Goal: Information Seeking & Learning: Learn about a topic

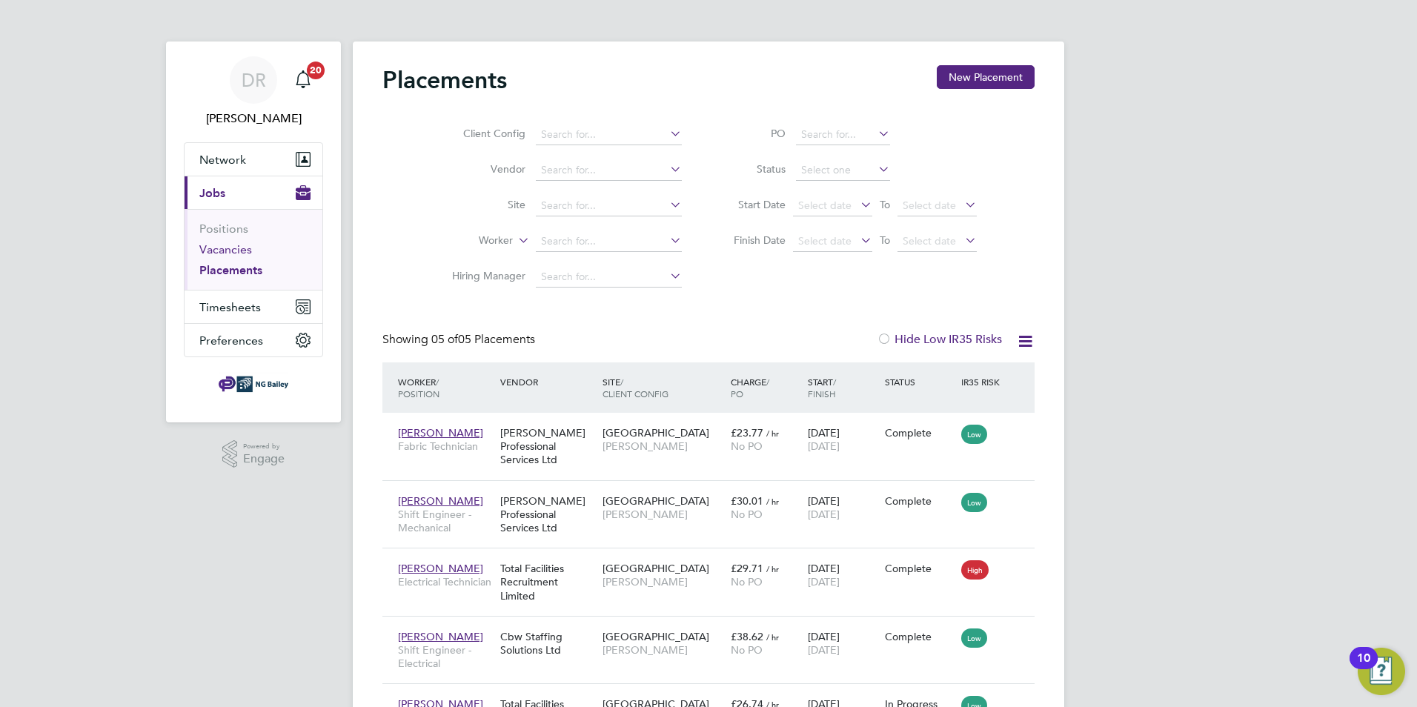
click at [214, 251] on link "Vacancies" at bounding box center [225, 249] width 53 height 14
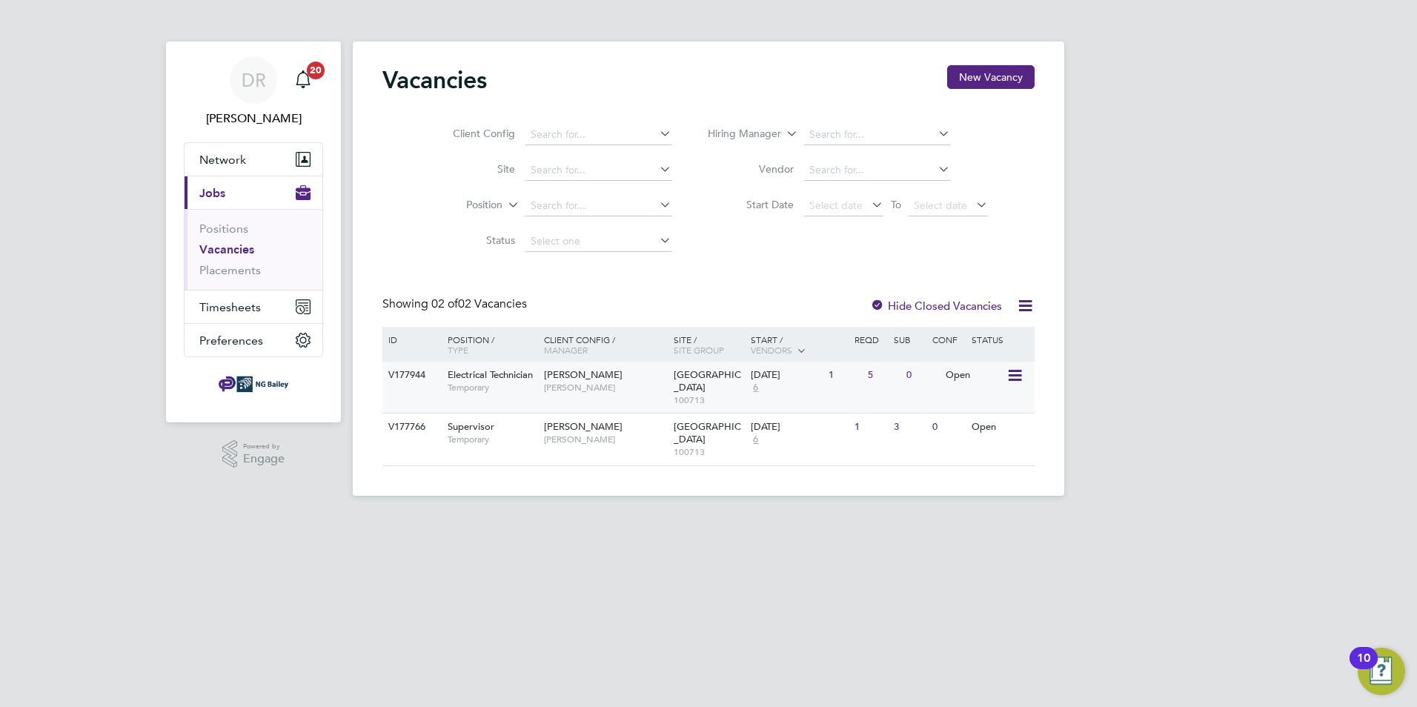
click at [476, 378] on span "Electrical Technician" at bounding box center [490, 374] width 85 height 13
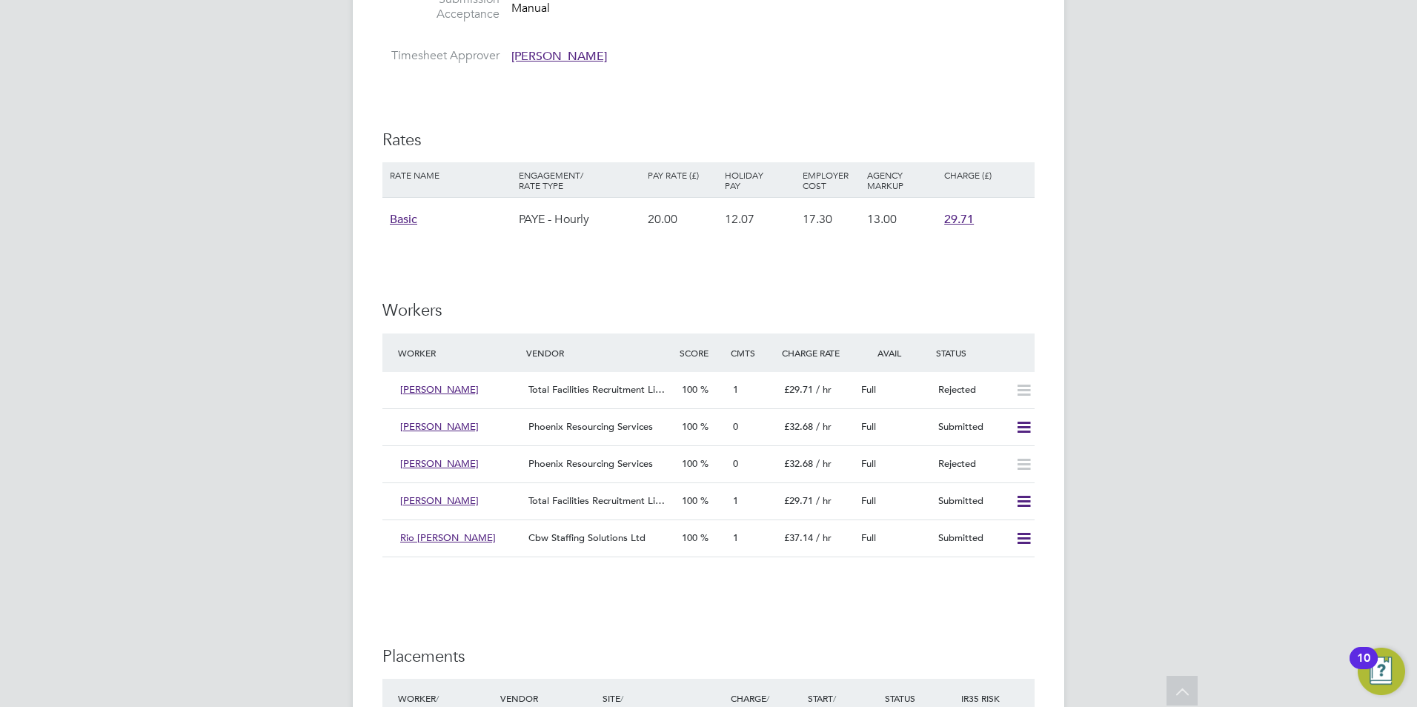
scroll to position [2076, 0]
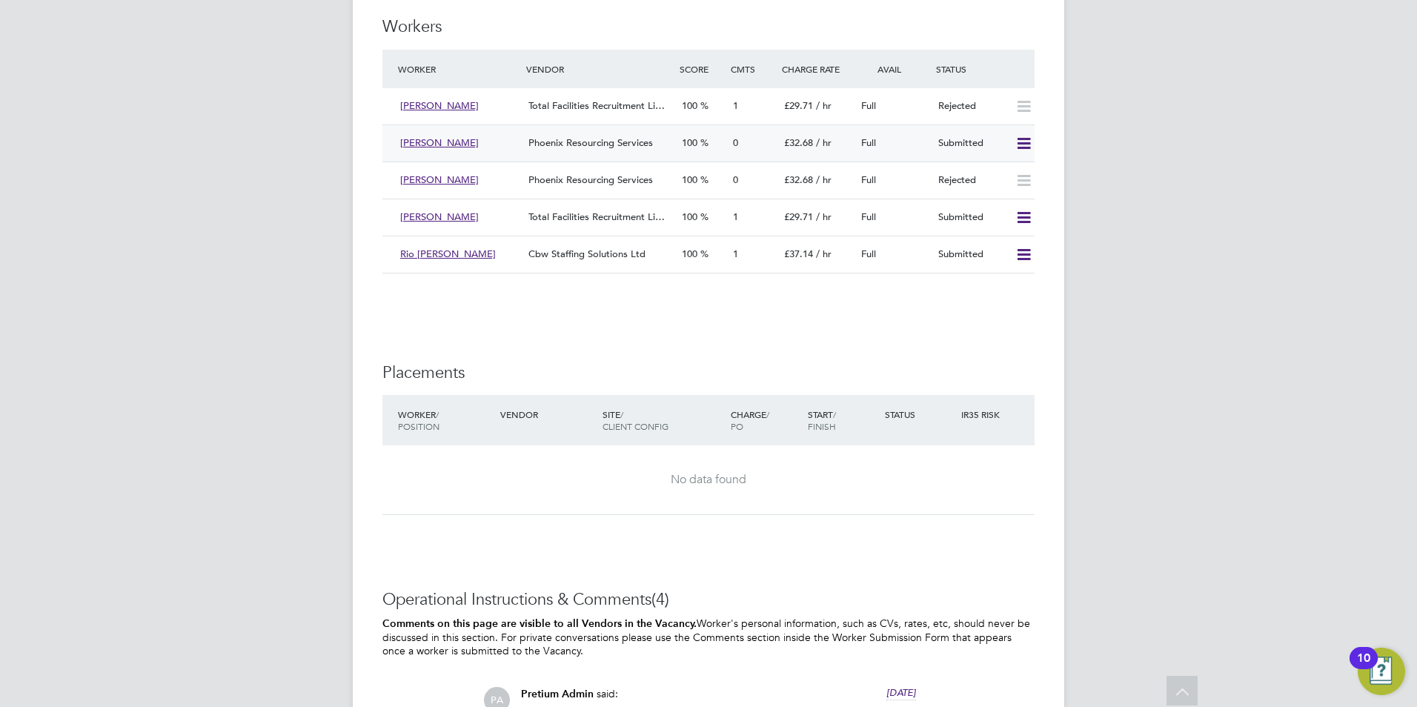
click at [428, 142] on span "Karl Walker" at bounding box center [439, 142] width 79 height 13
click at [658, 145] on div "Phoenix Resourcing Services" at bounding box center [599, 143] width 153 height 24
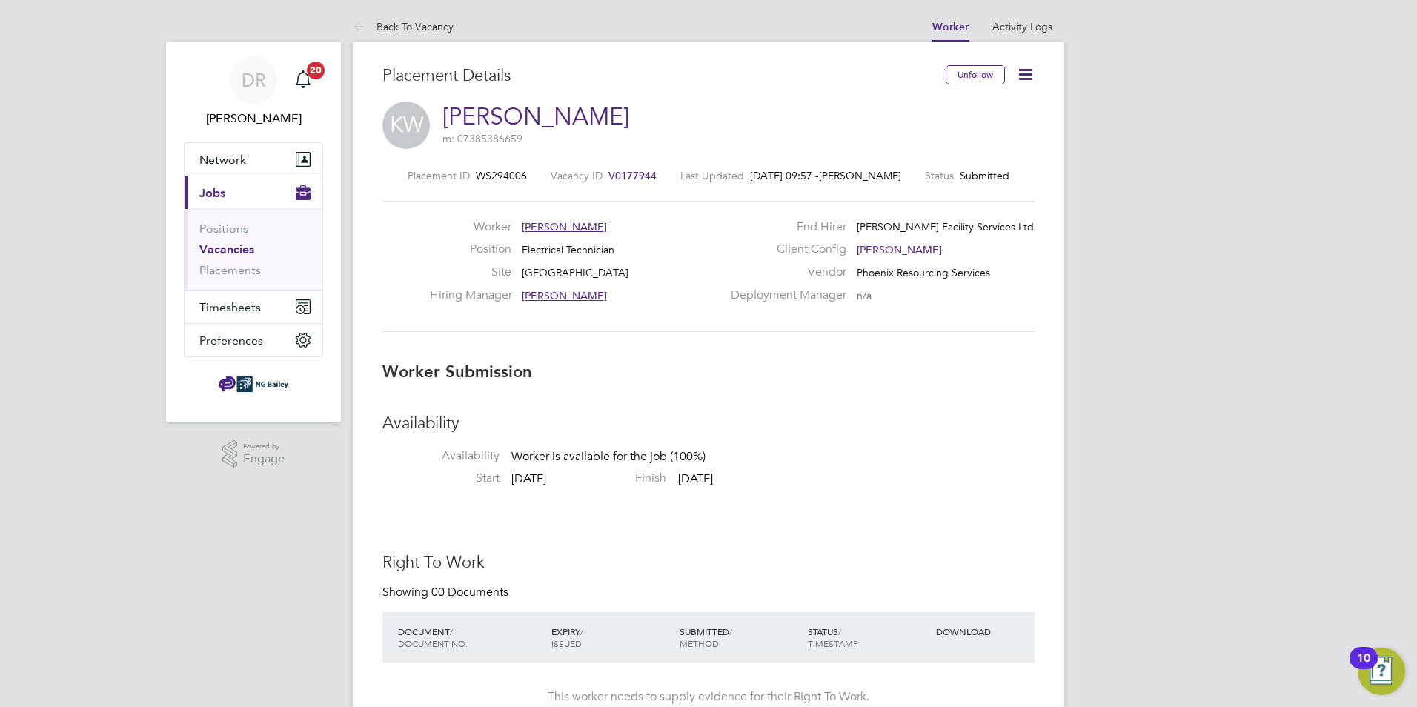
click at [441, 33] on li "Back To Vacancy" at bounding box center [403, 27] width 101 height 30
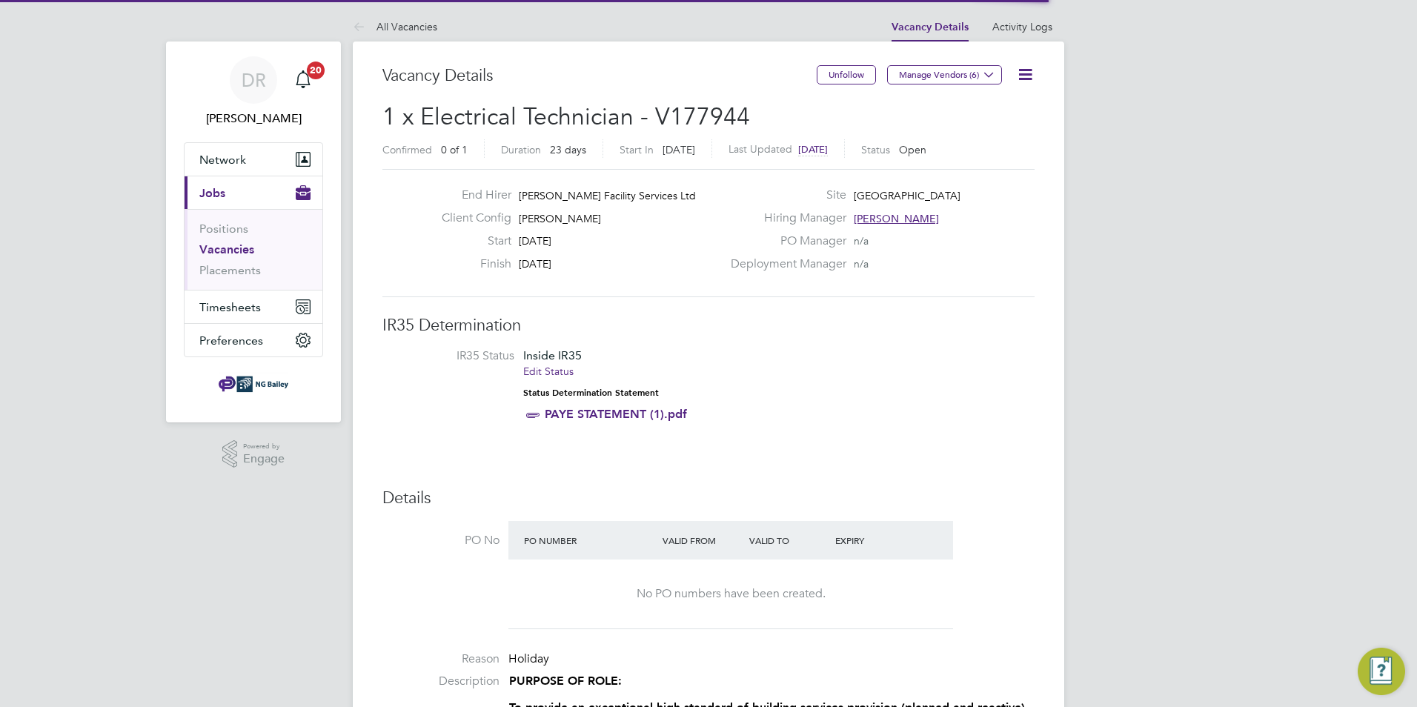
scroll to position [25, 129]
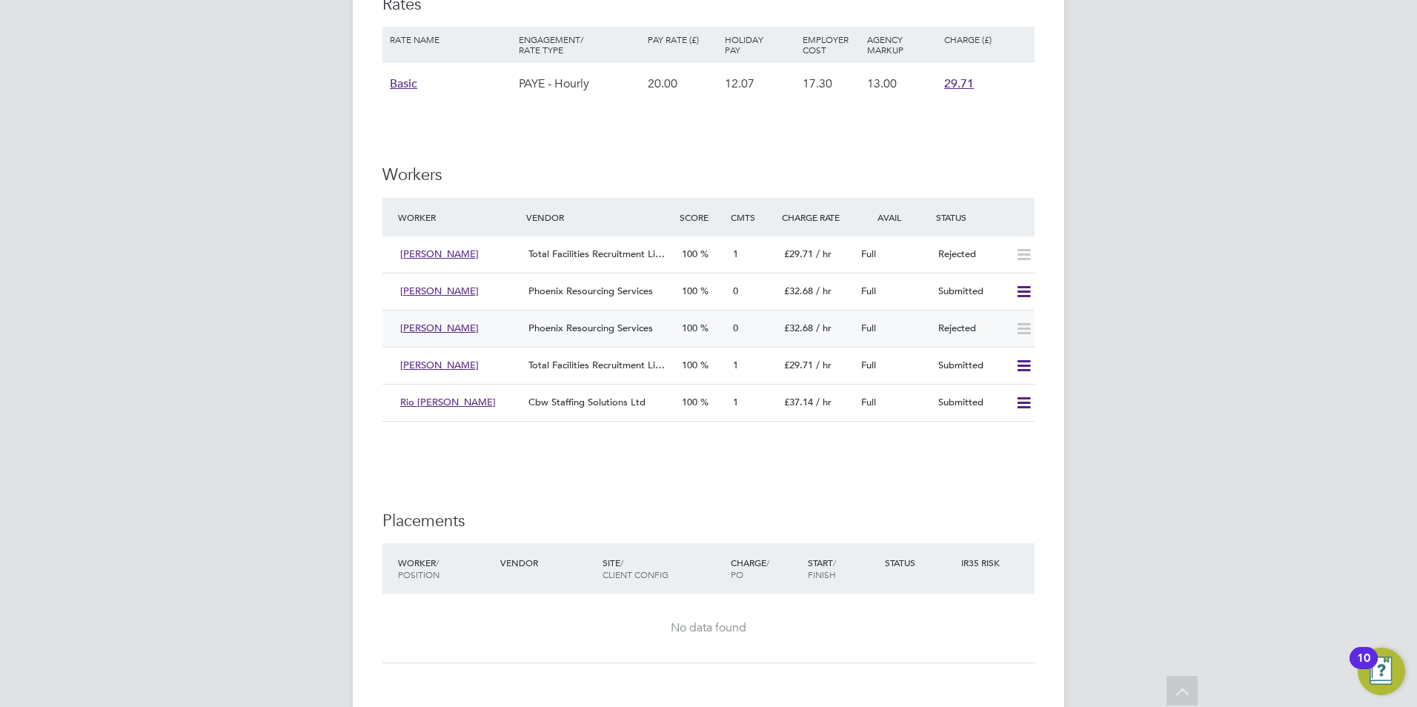
click at [494, 332] on div "Krunal Patel" at bounding box center [458, 329] width 128 height 24
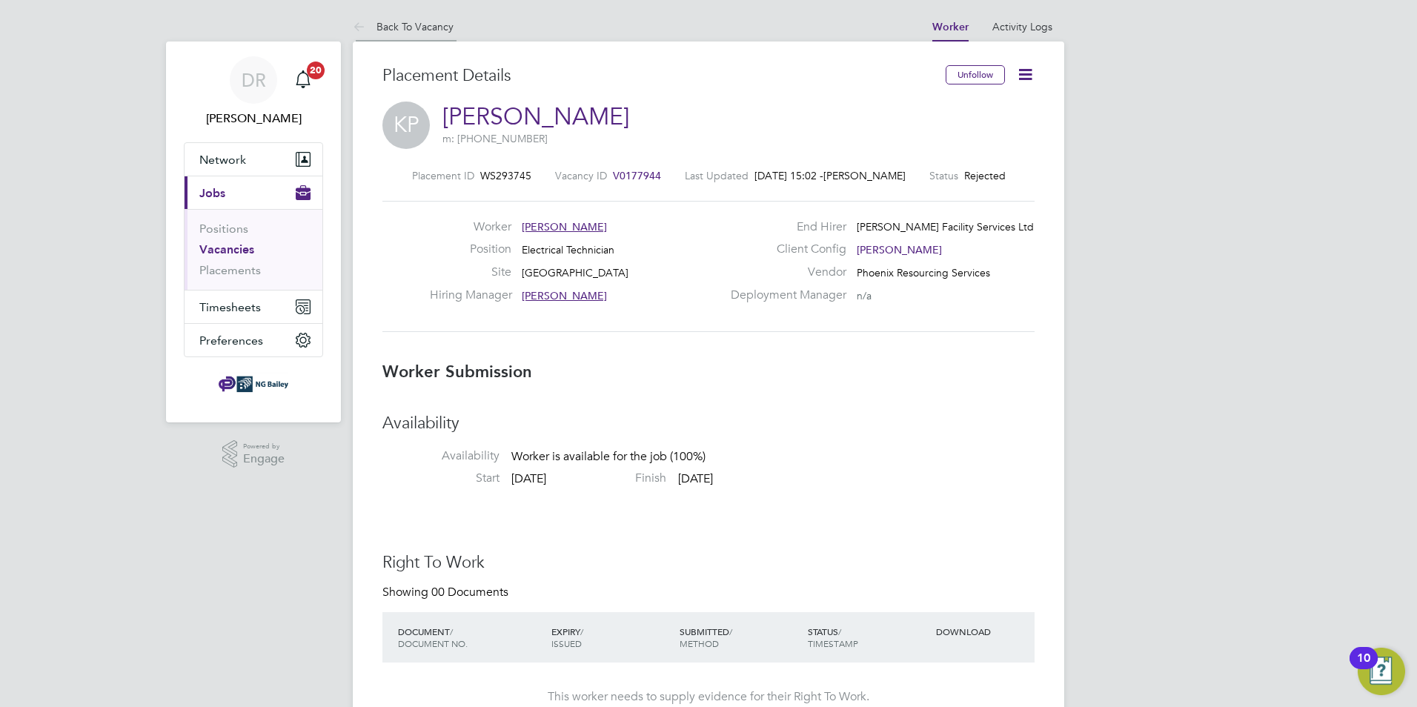
click at [429, 25] on link "Back To Vacancy" at bounding box center [403, 26] width 101 height 13
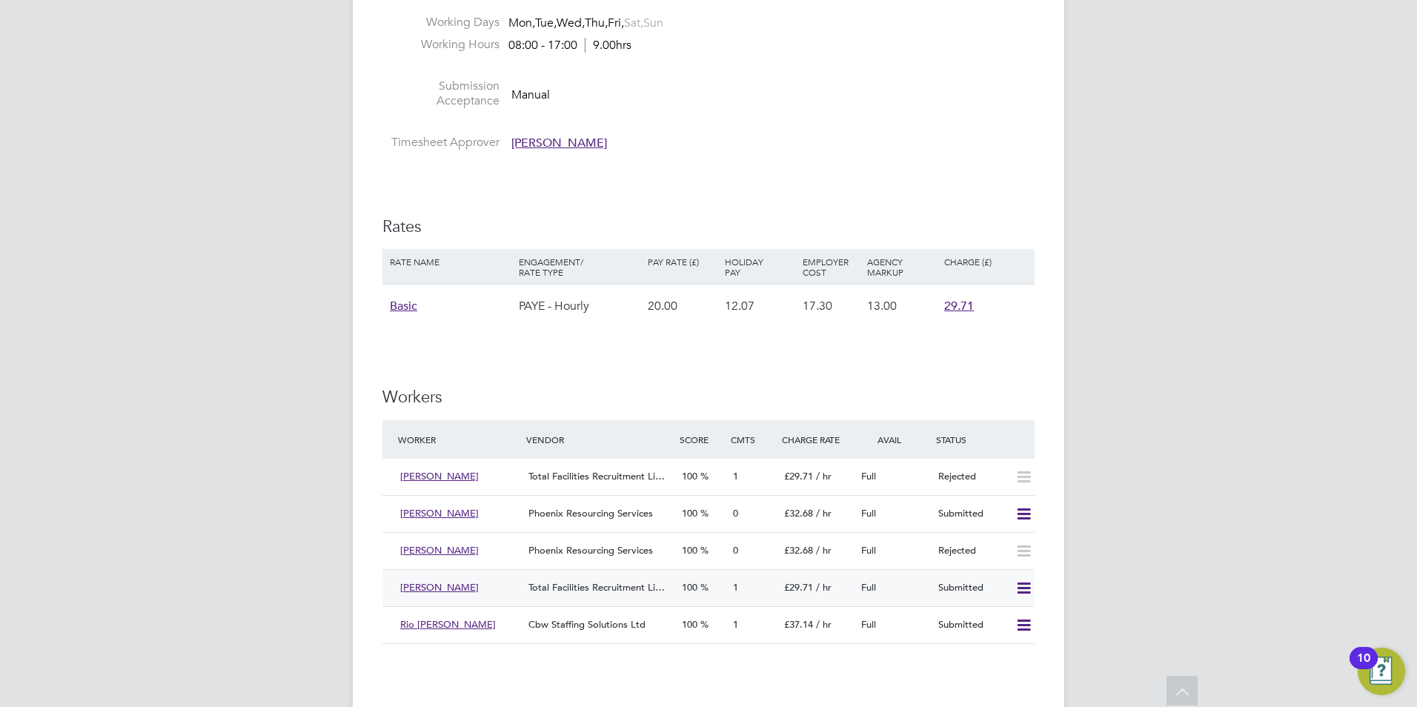
click at [498, 588] on div "Mark Francis" at bounding box center [458, 588] width 128 height 24
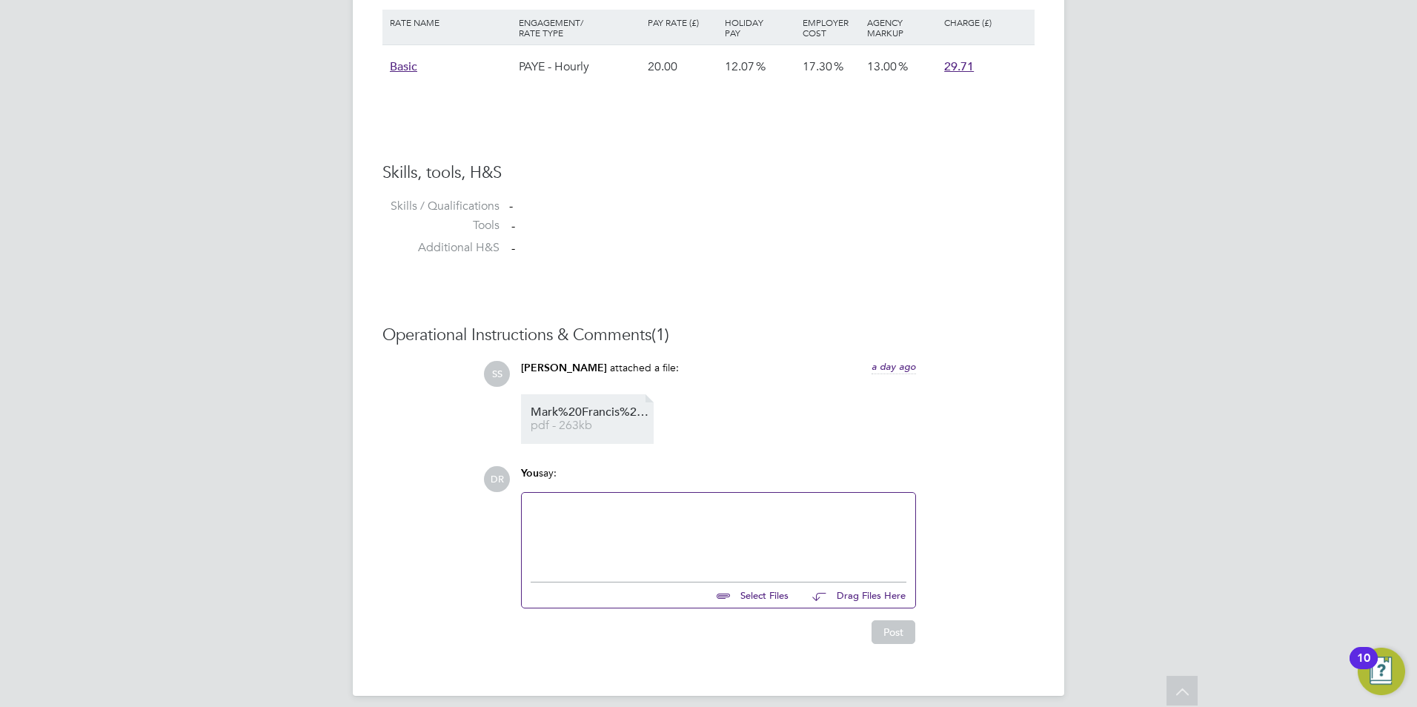
click at [571, 407] on span "Mark%20Francis%20%20CV" at bounding box center [590, 412] width 119 height 11
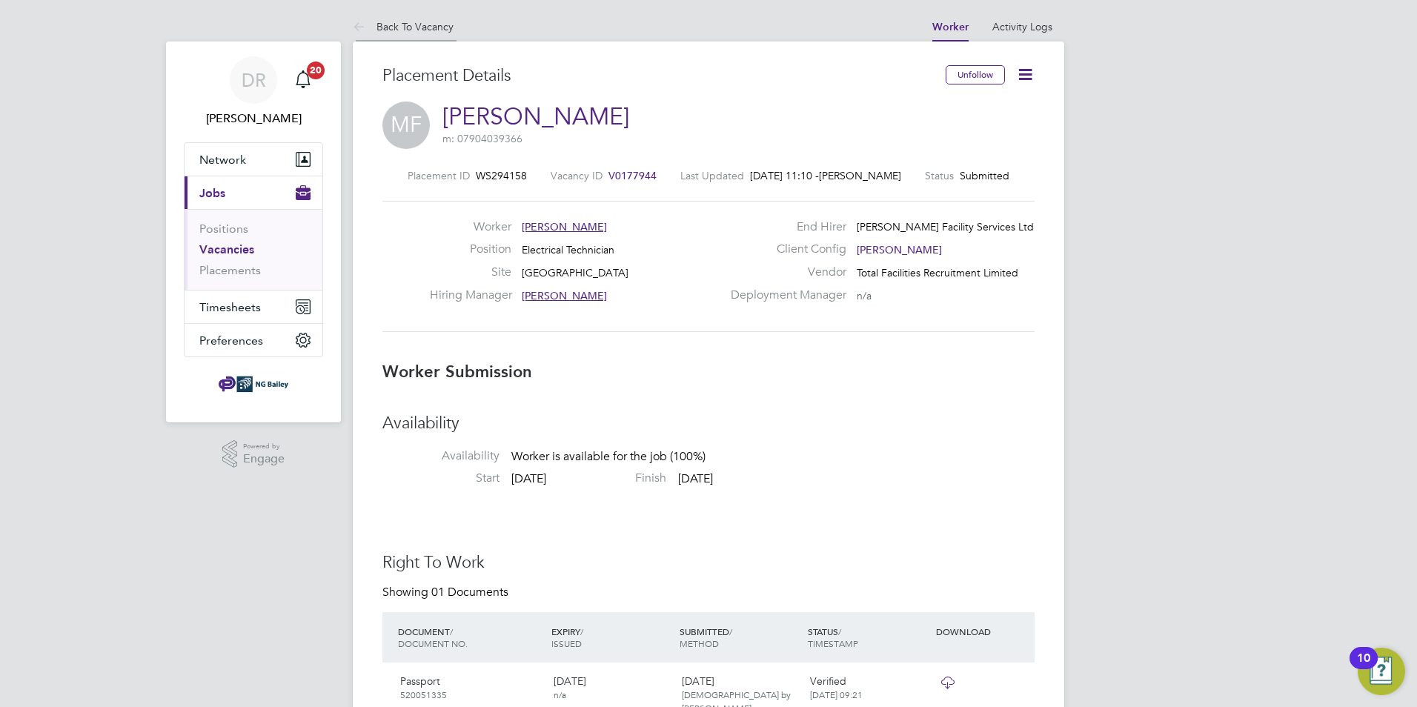
click at [420, 28] on link "Back To Vacancy" at bounding box center [403, 26] width 101 height 13
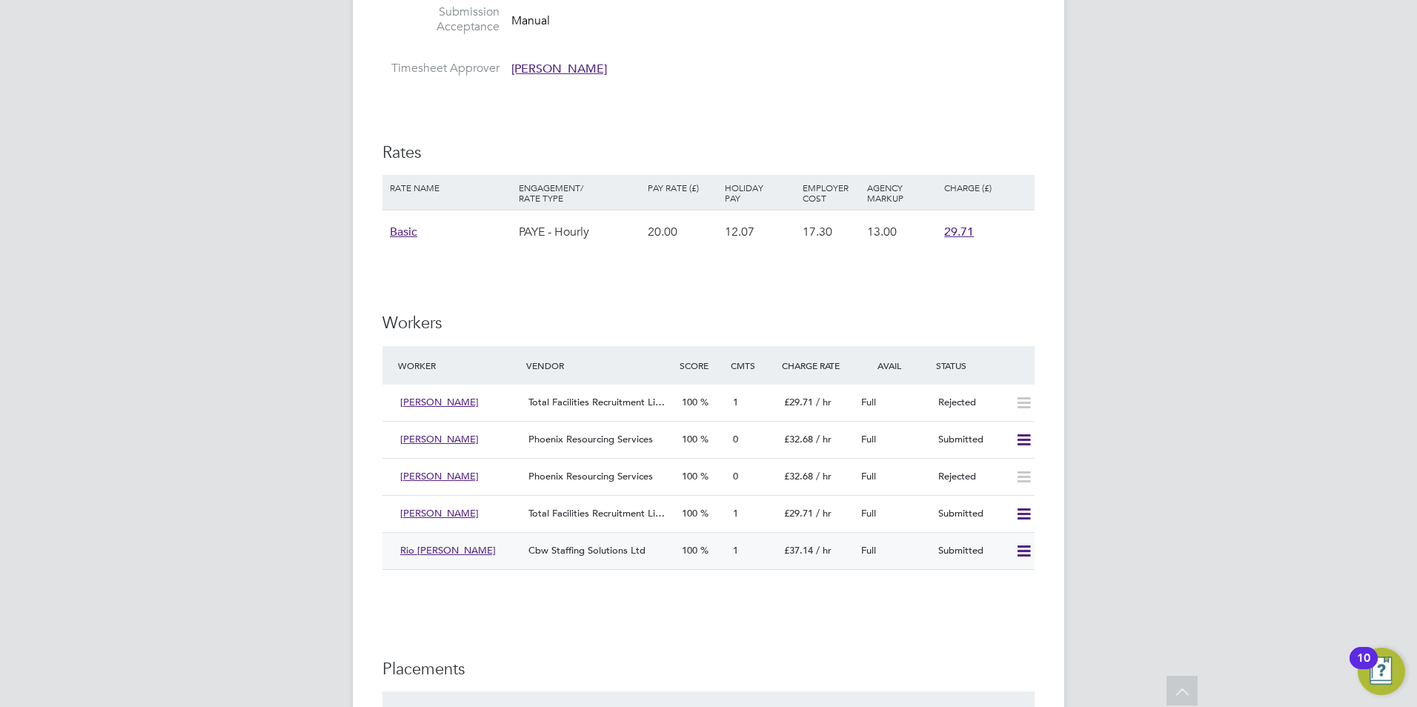
click at [509, 550] on div "Rio Bogle" at bounding box center [458, 551] width 128 height 24
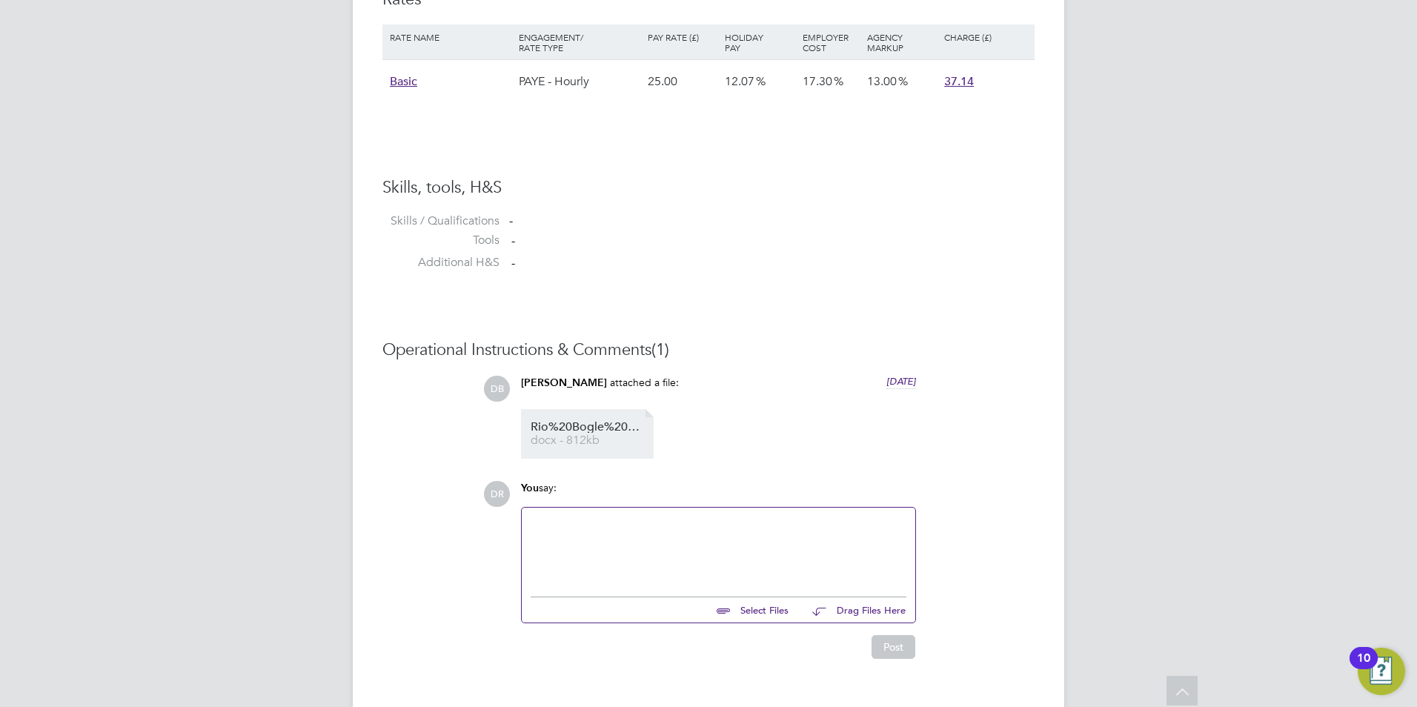
click at [560, 435] on span "docx - 812kb" at bounding box center [590, 440] width 119 height 11
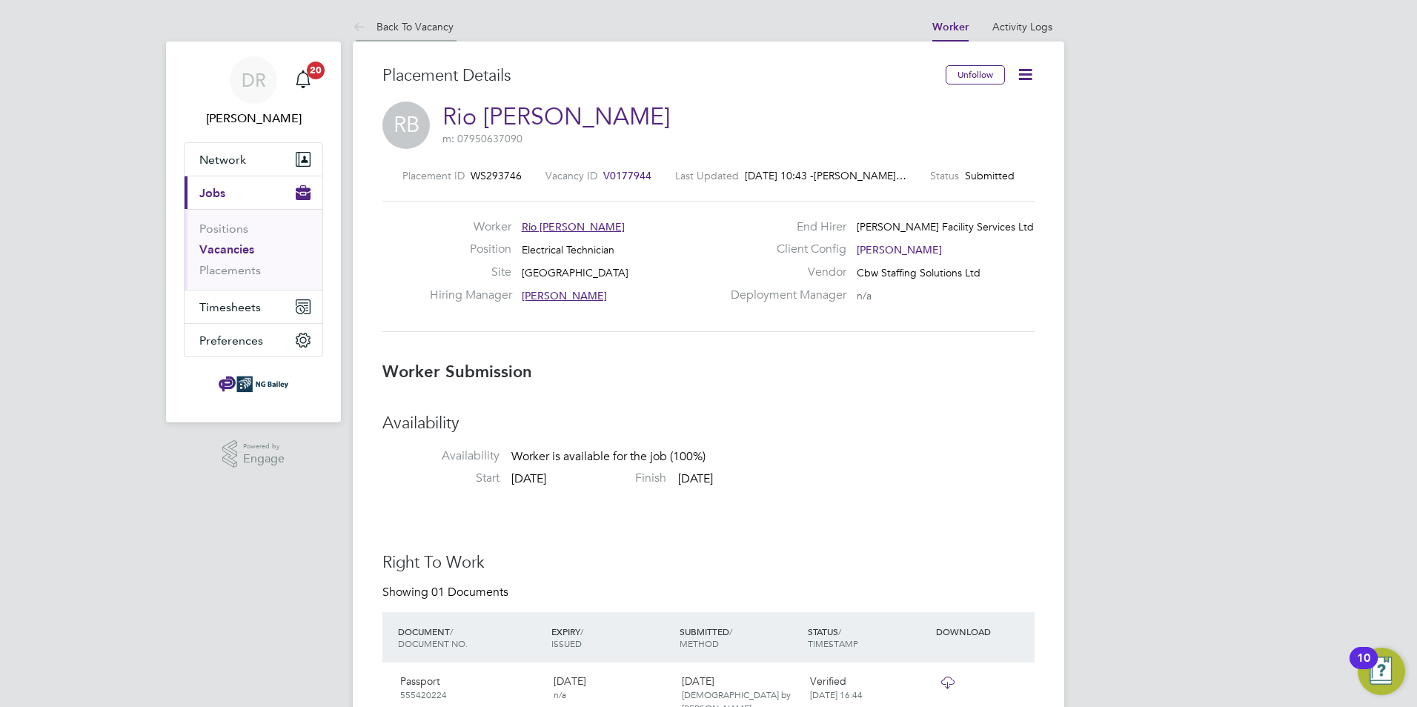
click at [428, 28] on link "Back To Vacancy" at bounding box center [403, 26] width 101 height 13
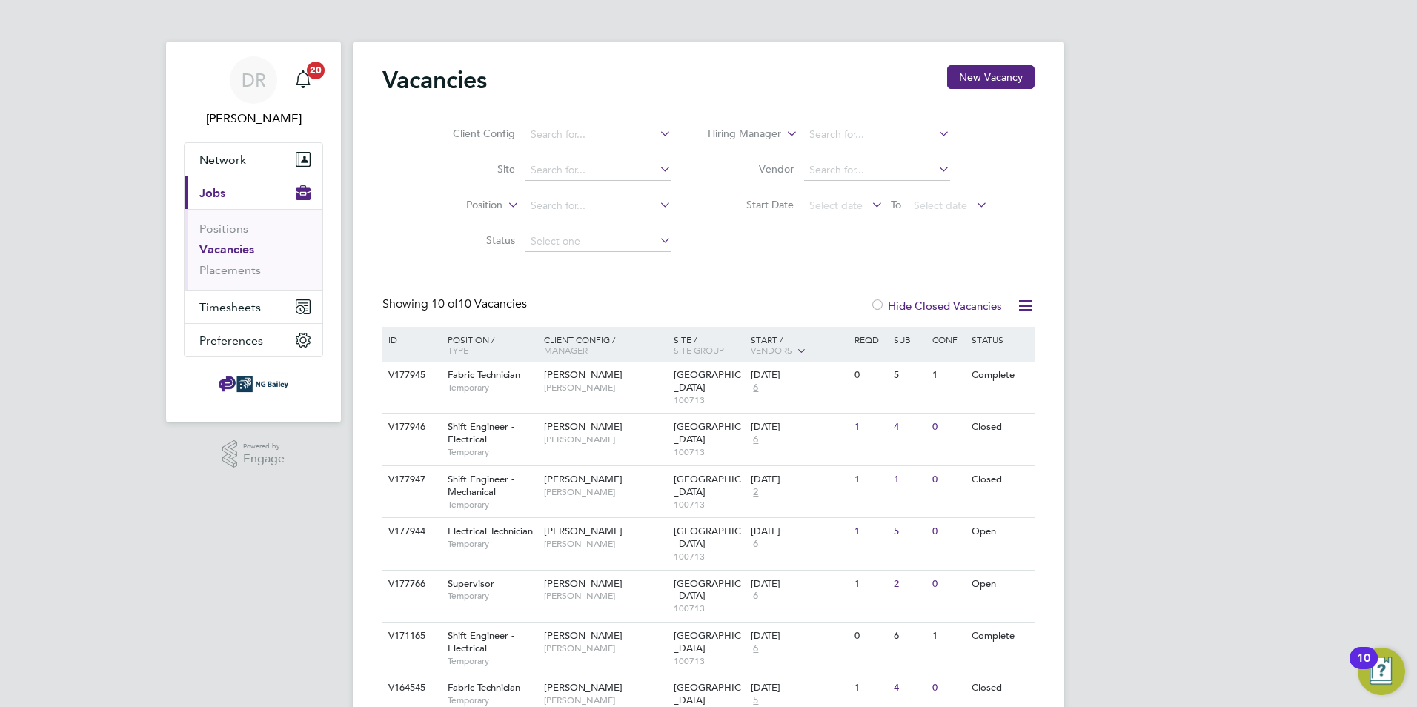
click at [239, 249] on link "Vacancies" at bounding box center [226, 249] width 55 height 14
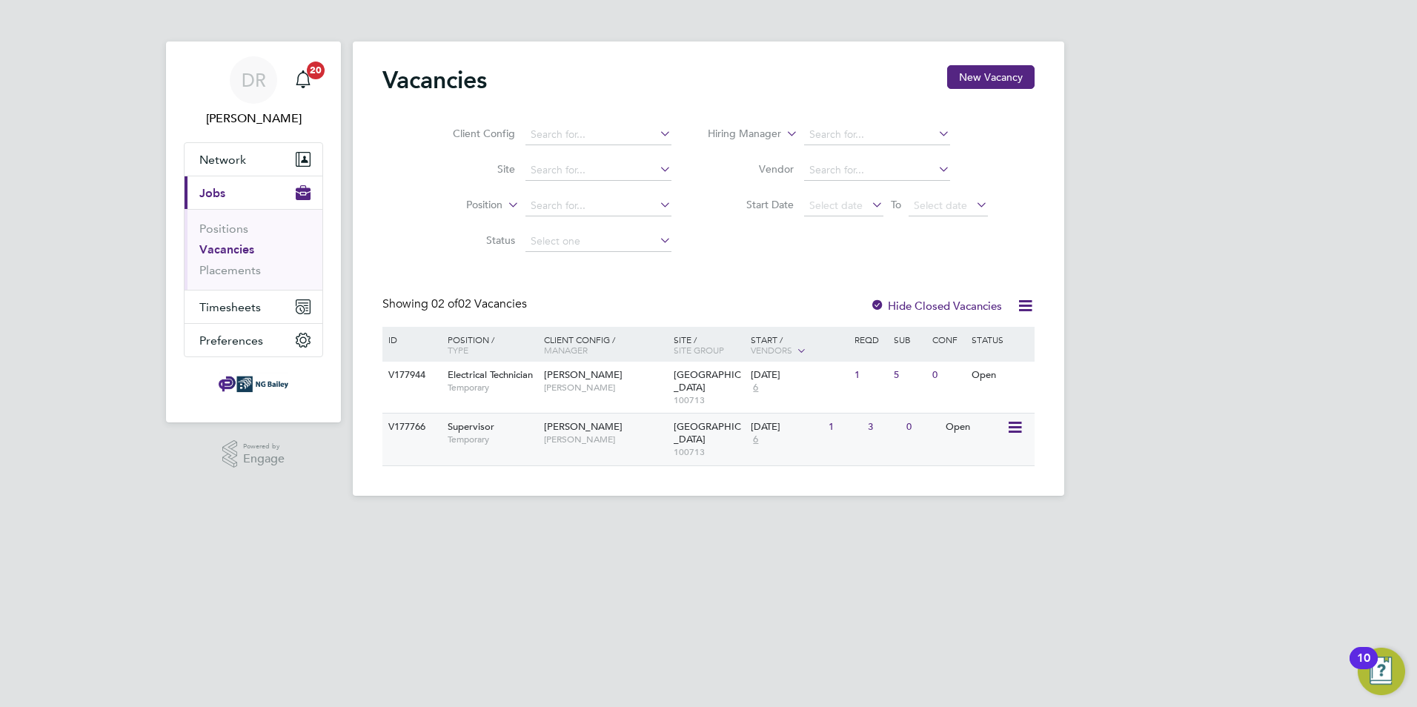
click at [482, 427] on span "Supervisor" at bounding box center [471, 426] width 47 height 13
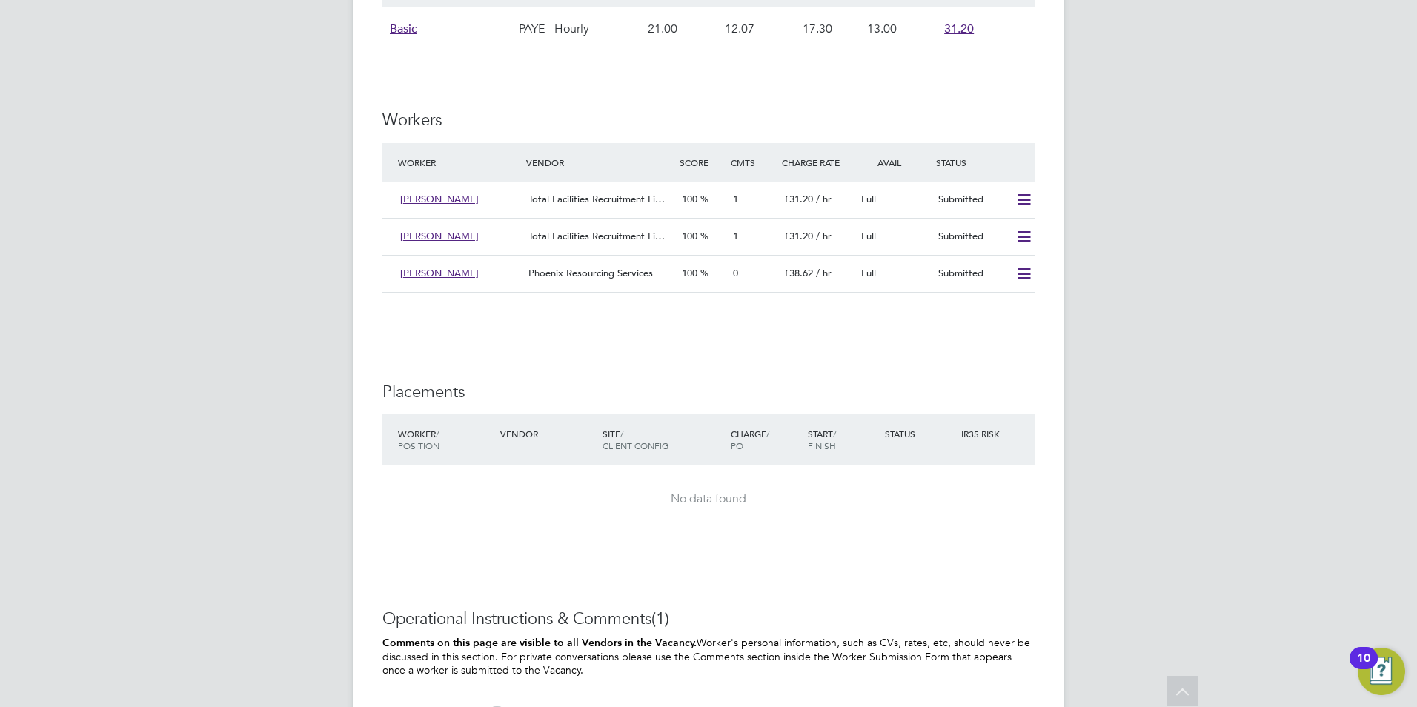
scroll to position [2446, 0]
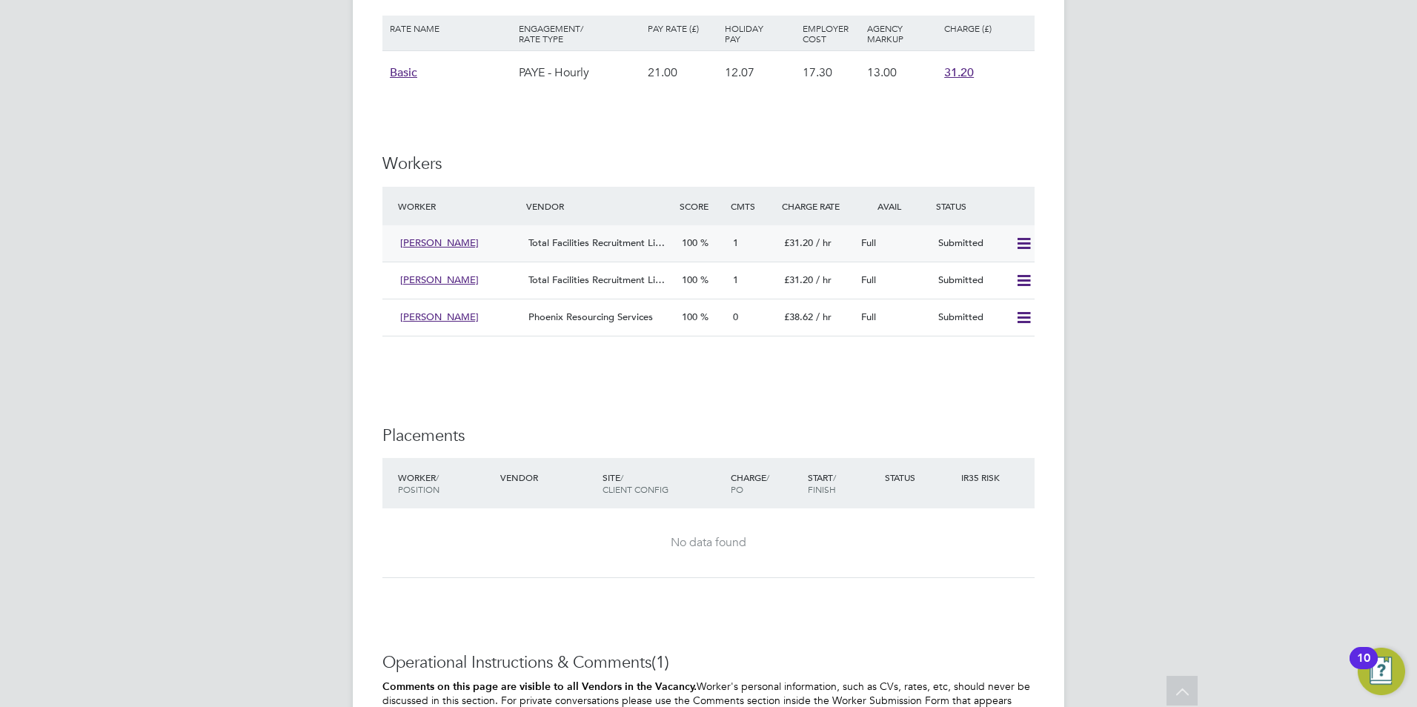
click at [571, 248] on div "Total Facilities Recruitment Li…" at bounding box center [599, 243] width 153 height 24
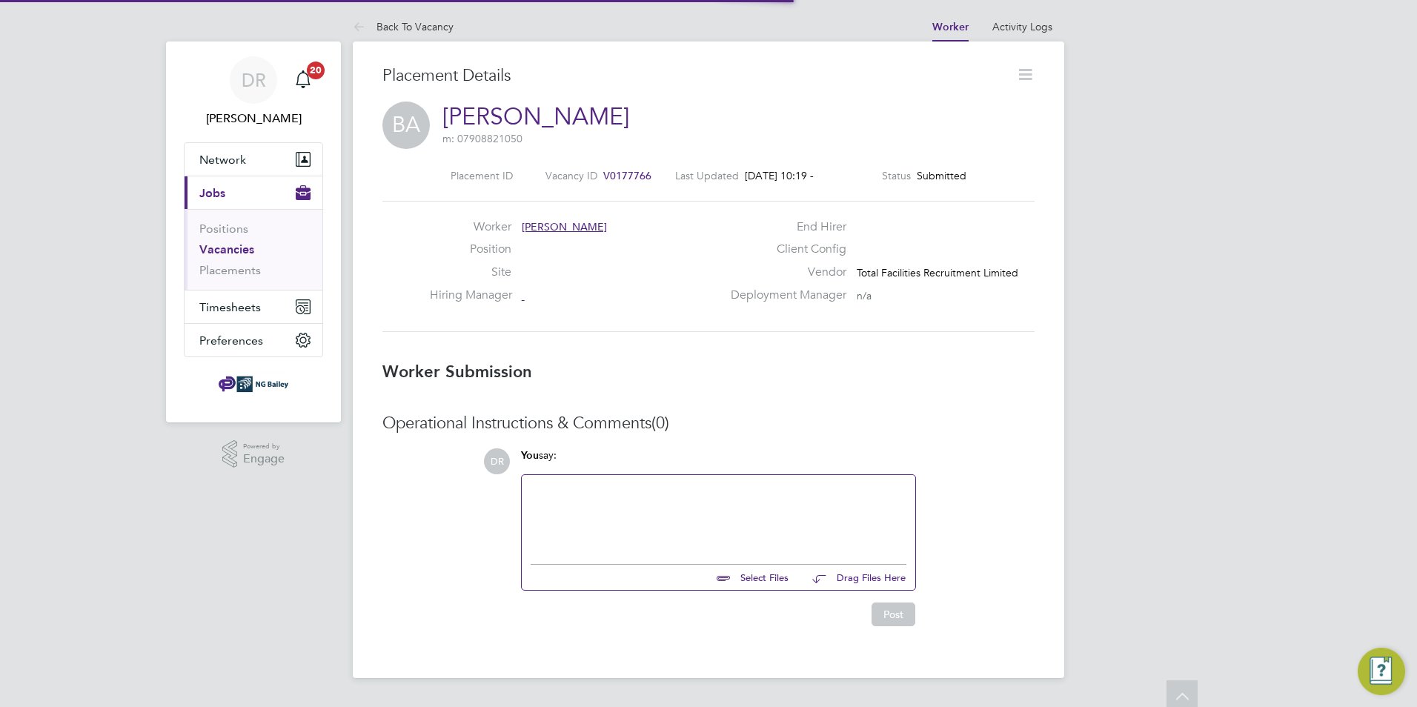
scroll to position [7, 7]
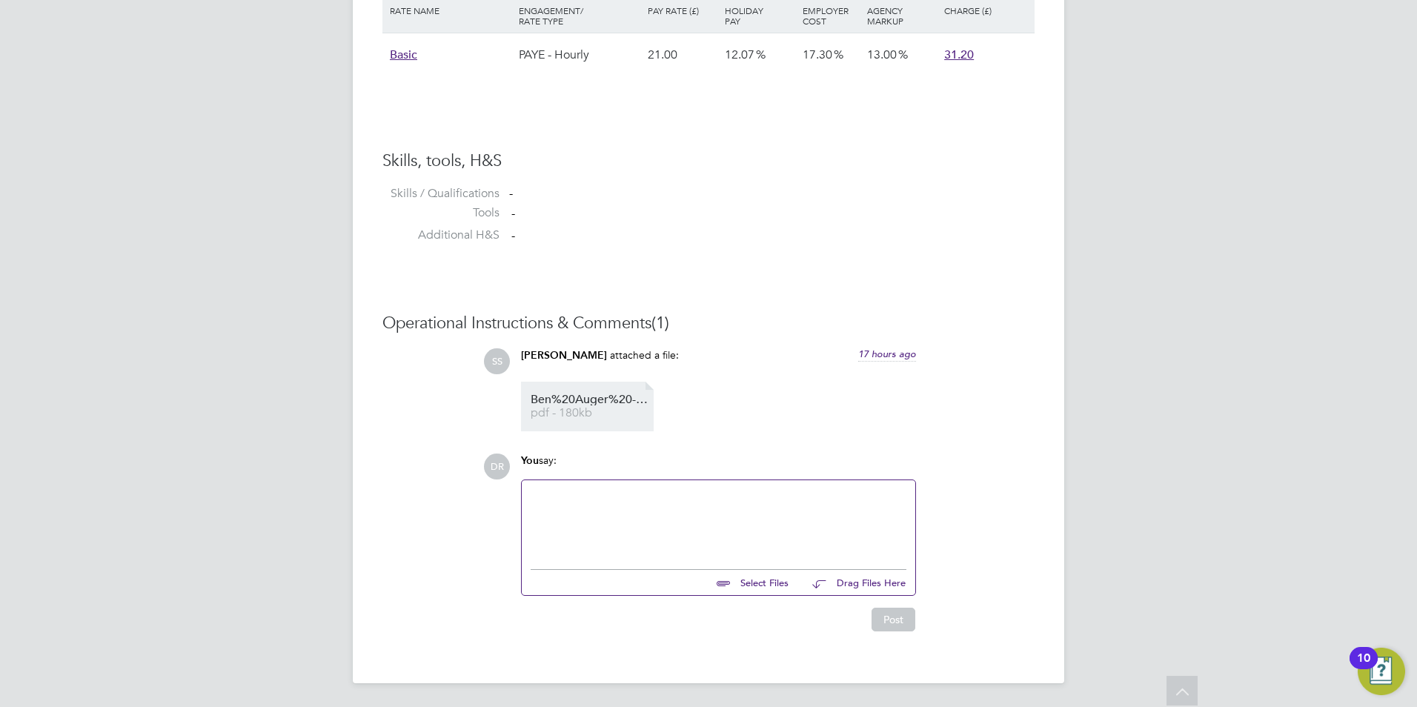
click at [569, 410] on span "pdf - 180kb" at bounding box center [590, 413] width 119 height 11
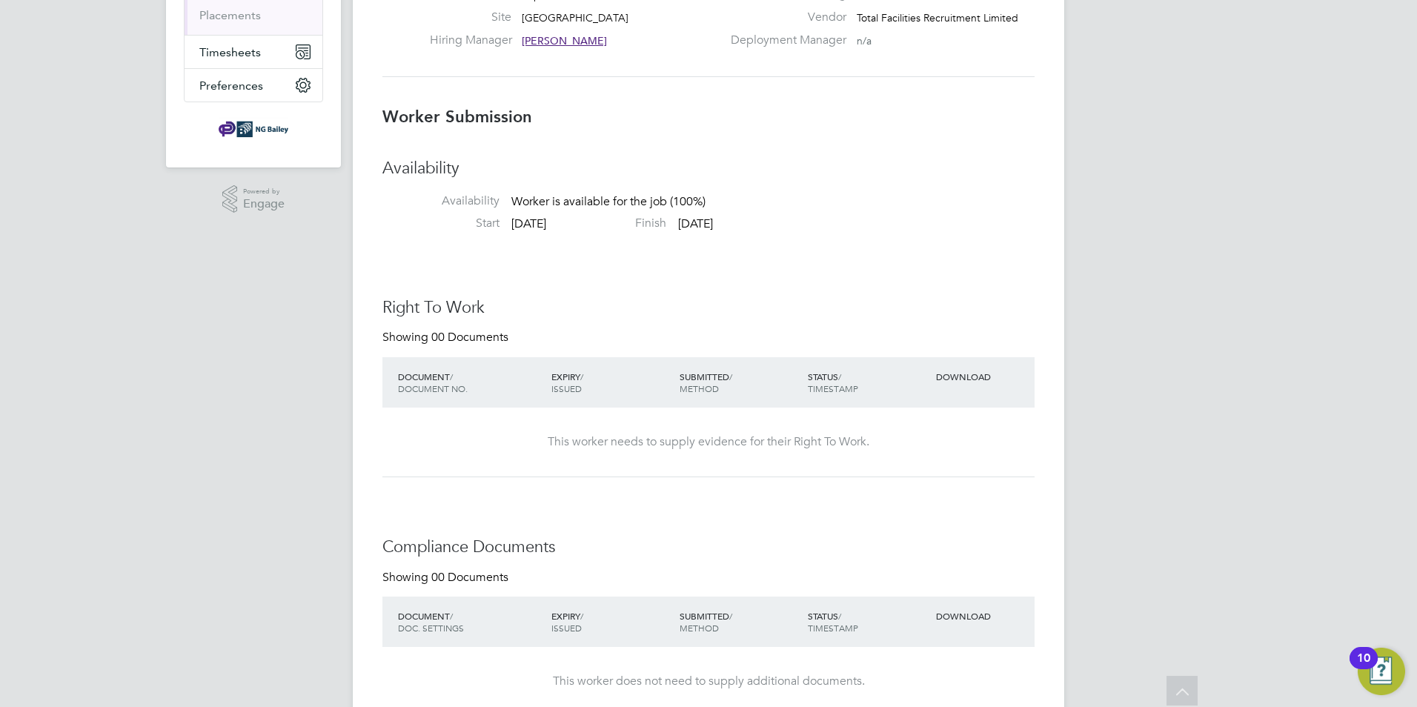
scroll to position [0, 0]
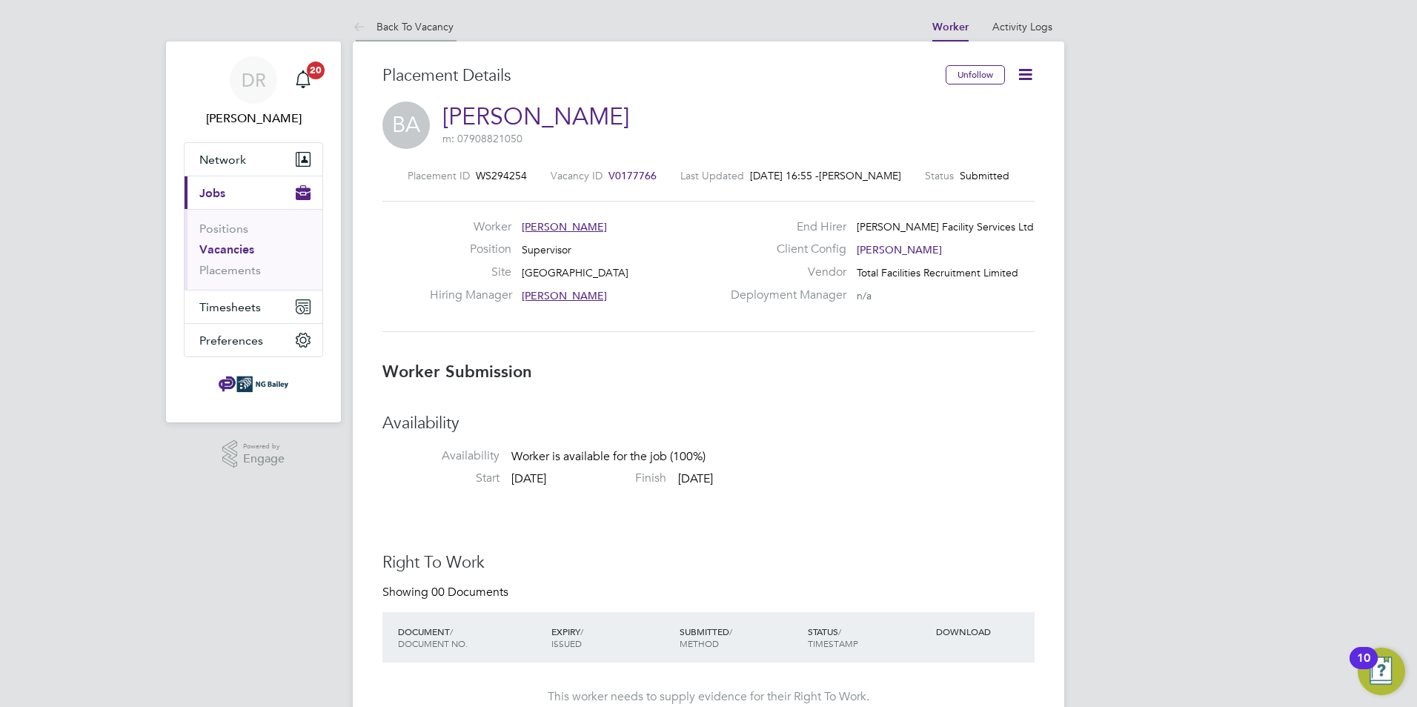
click at [399, 33] on li "Back To Vacancy" at bounding box center [403, 27] width 101 height 30
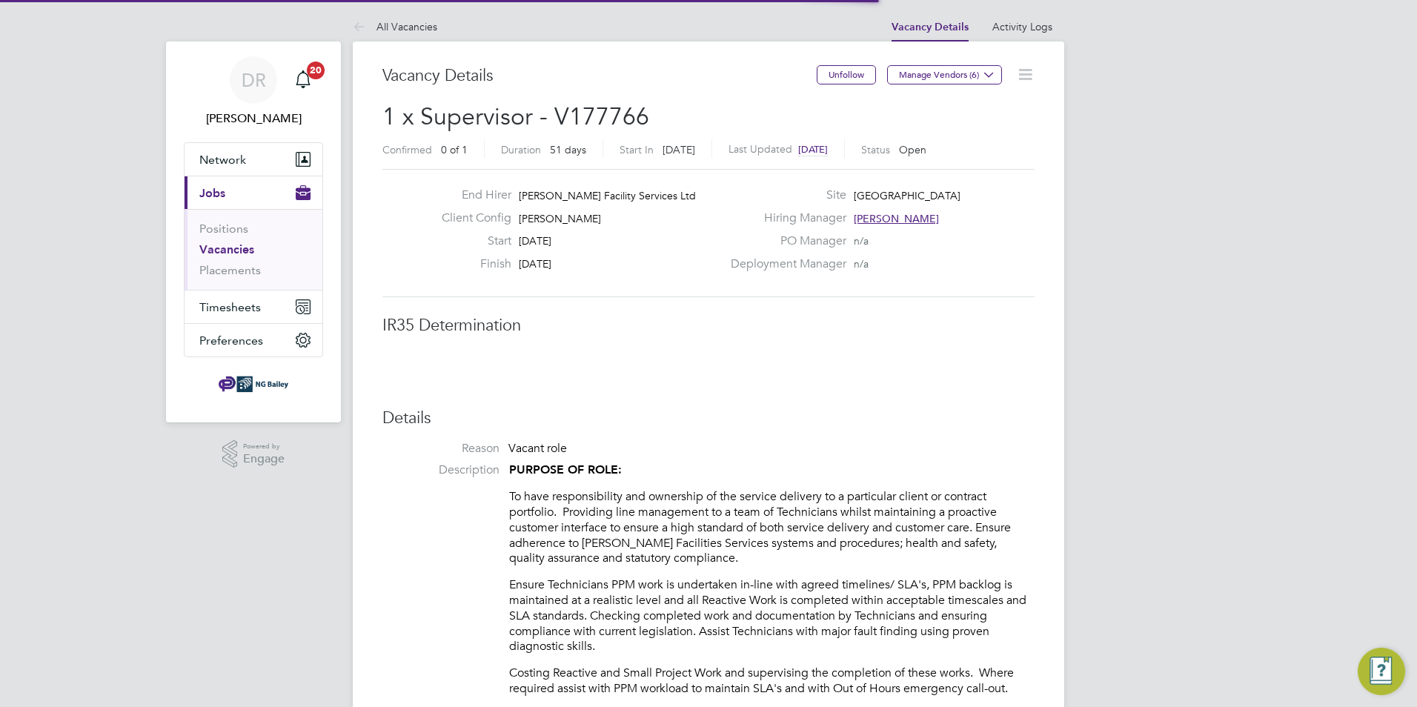
scroll to position [24, 293]
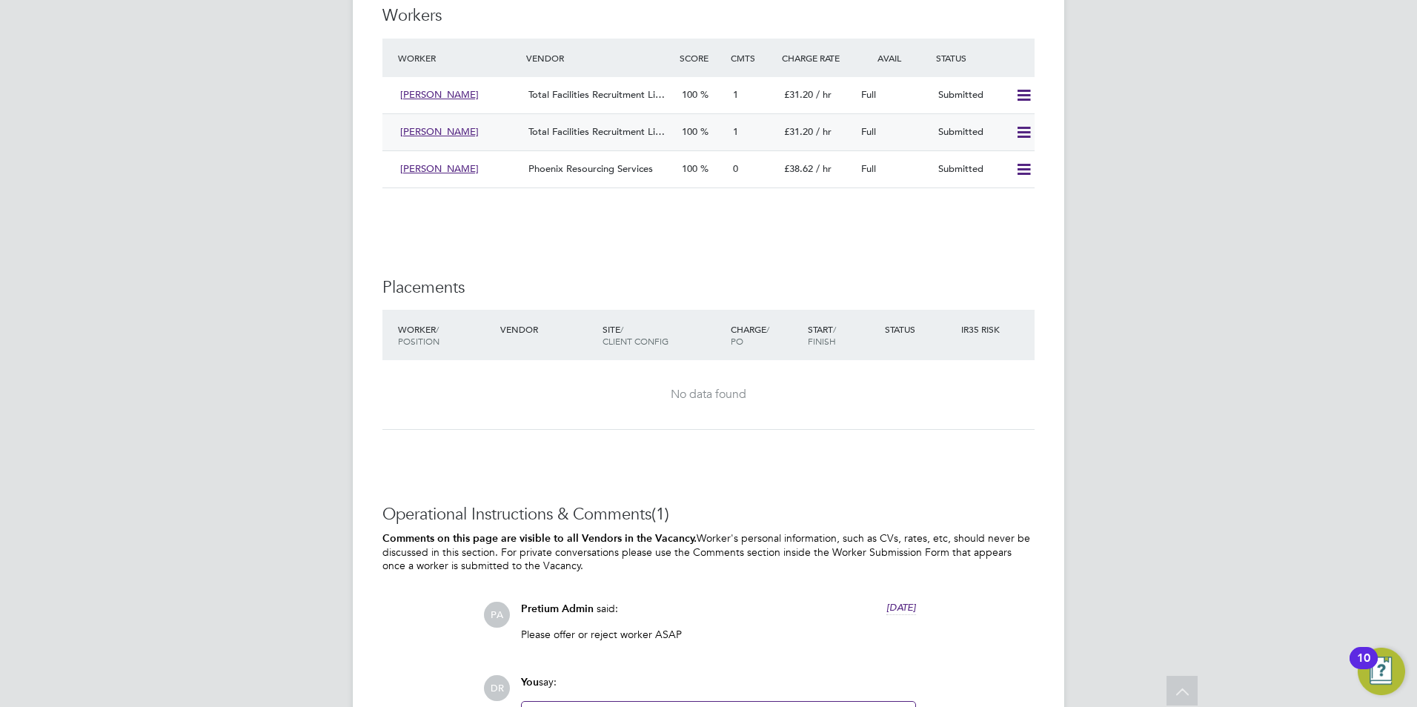
click at [479, 126] on div "[PERSON_NAME]" at bounding box center [458, 132] width 128 height 24
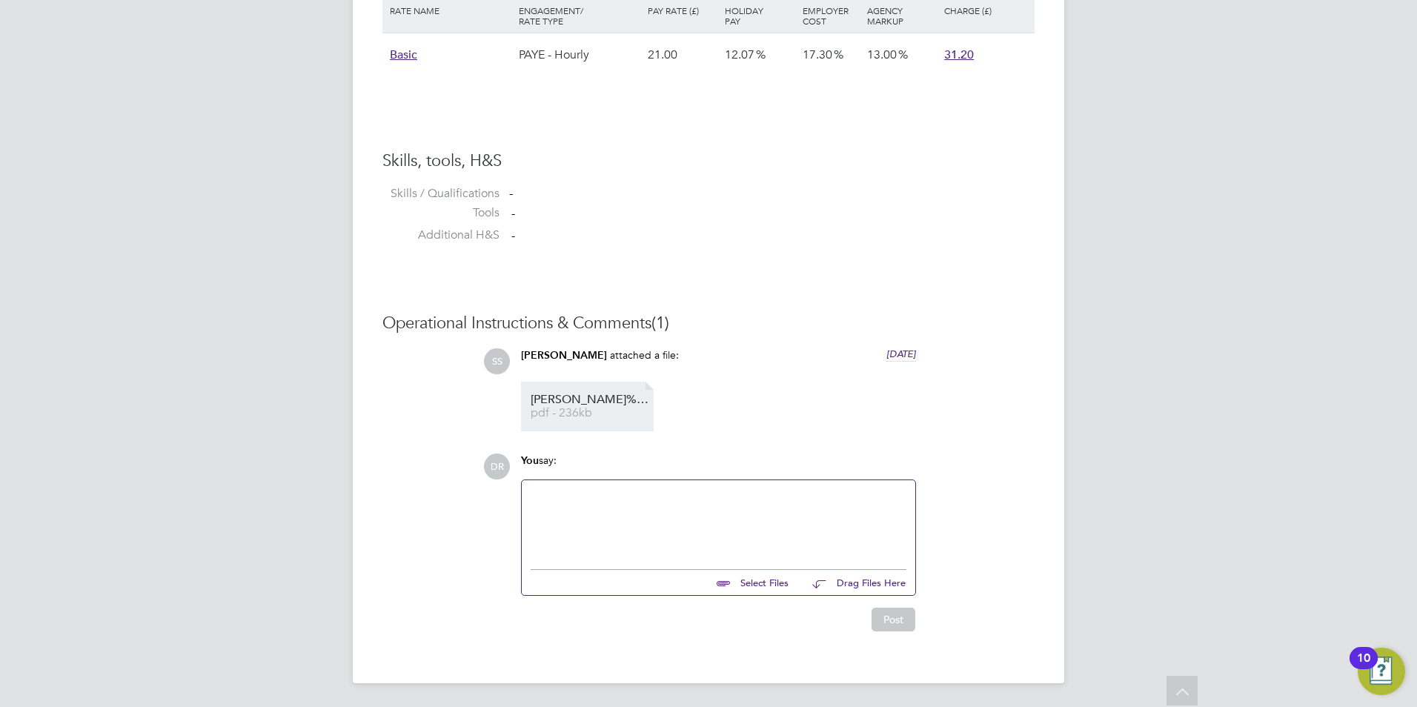
click at [560, 395] on span "[PERSON_NAME]%20Fisher%20-%20CV" at bounding box center [590, 399] width 119 height 11
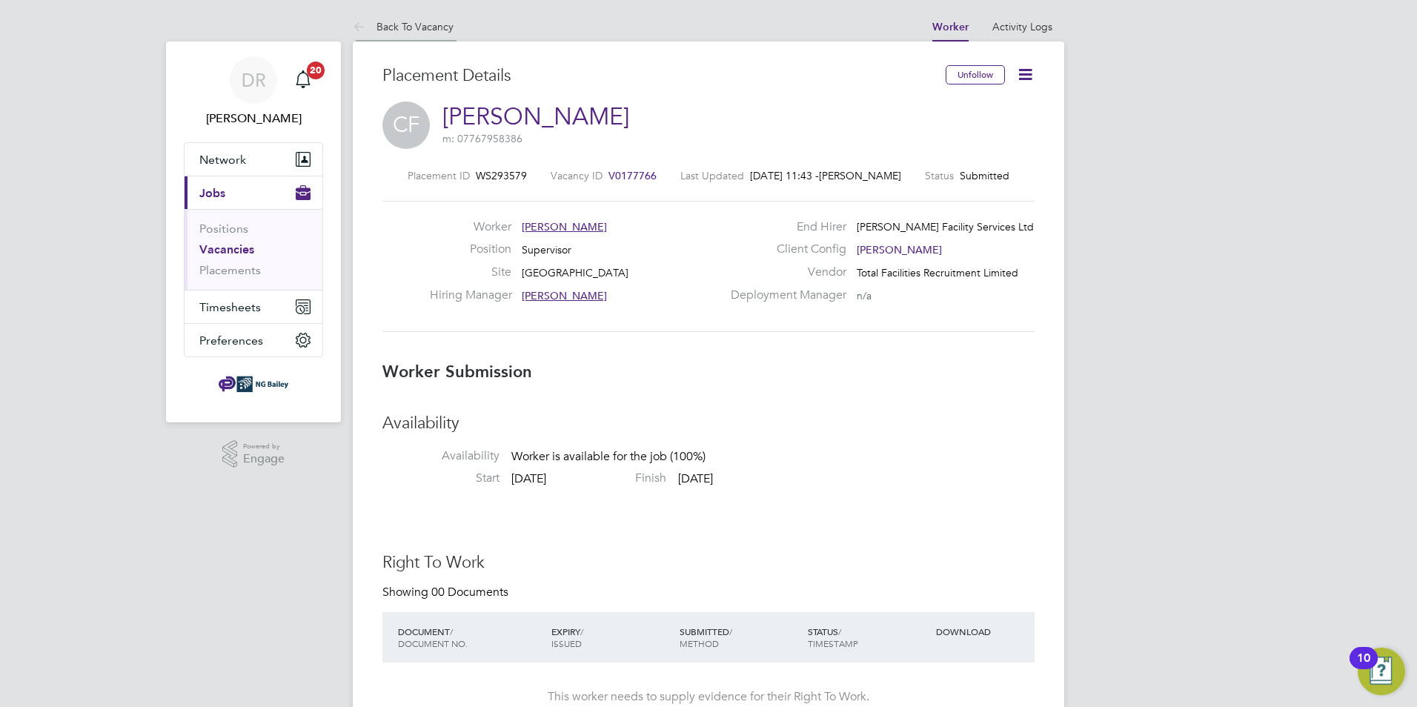
click at [426, 28] on link "Back To Vacancy" at bounding box center [403, 26] width 101 height 13
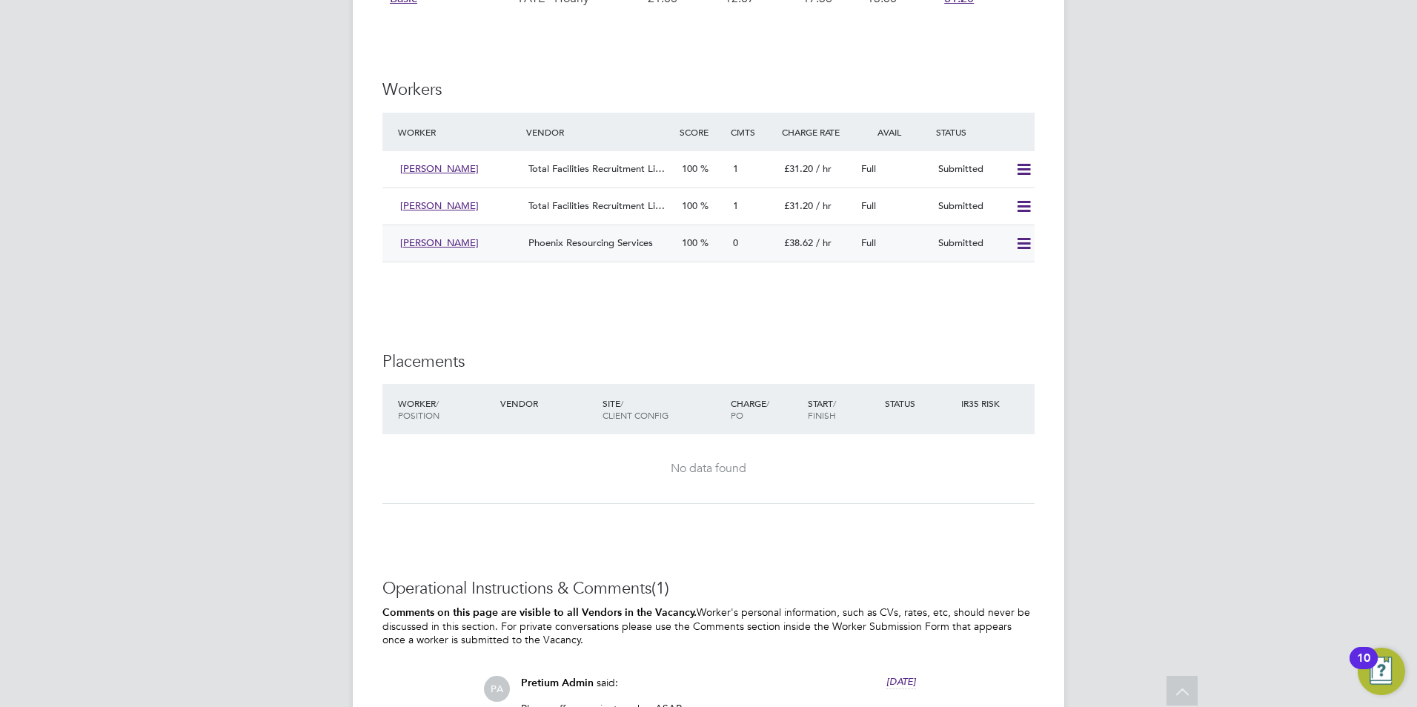
click at [491, 233] on div "[PERSON_NAME]" at bounding box center [458, 243] width 128 height 24
